Goal: Navigation & Orientation: Find specific page/section

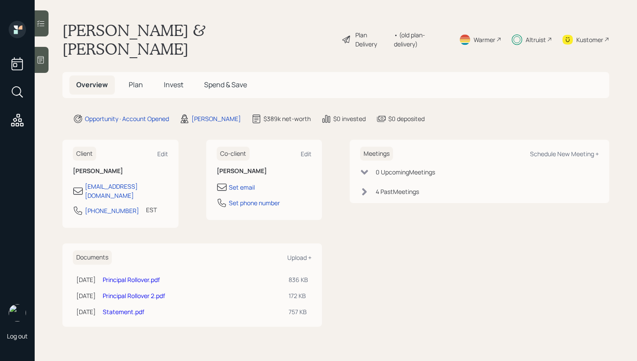
click at [527, 35] on div "Altruist" at bounding box center [536, 39] width 20 height 9
